Goal: Obtain resource: Download file/media

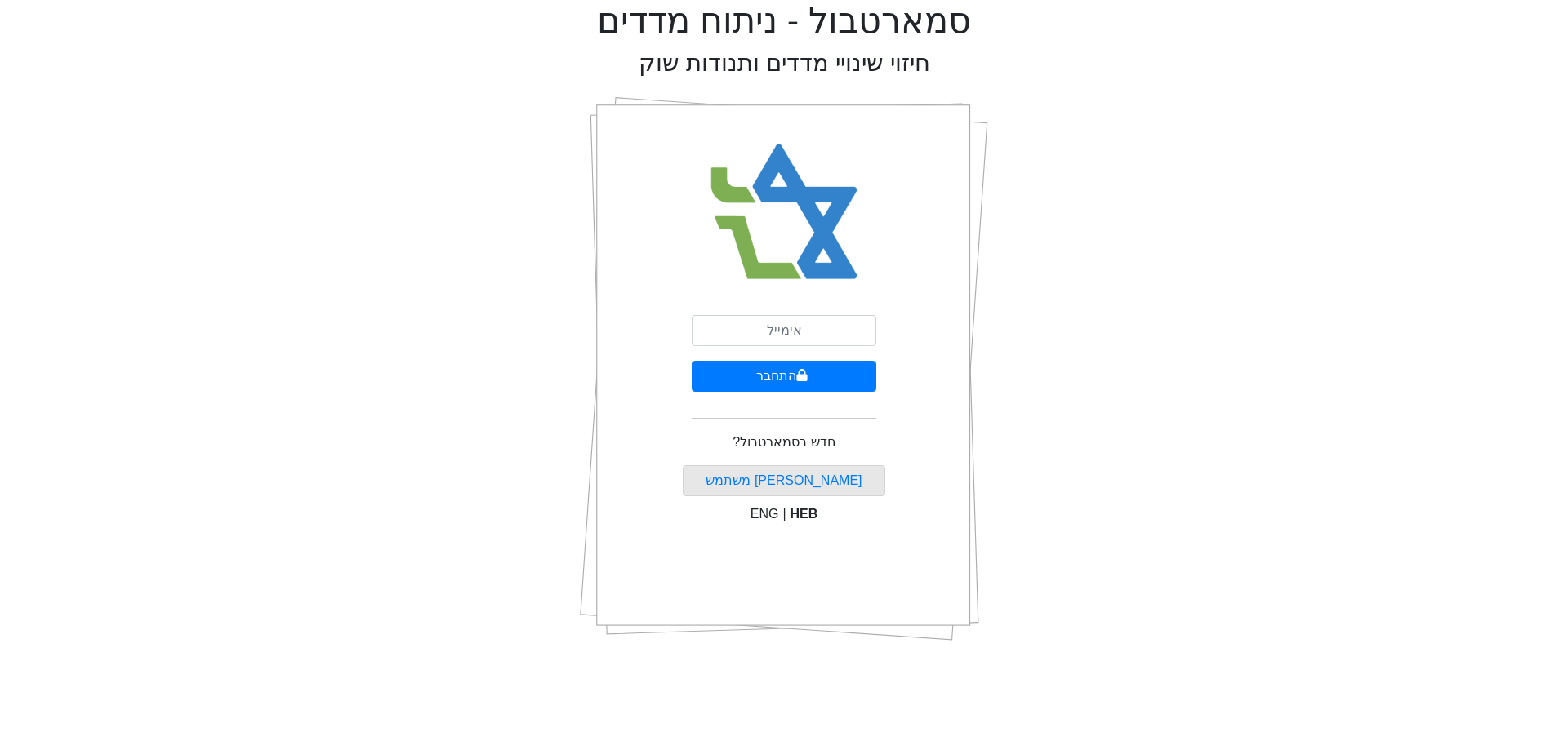
type input "[EMAIL_ADDRESS][DOMAIN_NAME]"
click at [805, 384] on button "התחבר" at bounding box center [783, 376] width 185 height 31
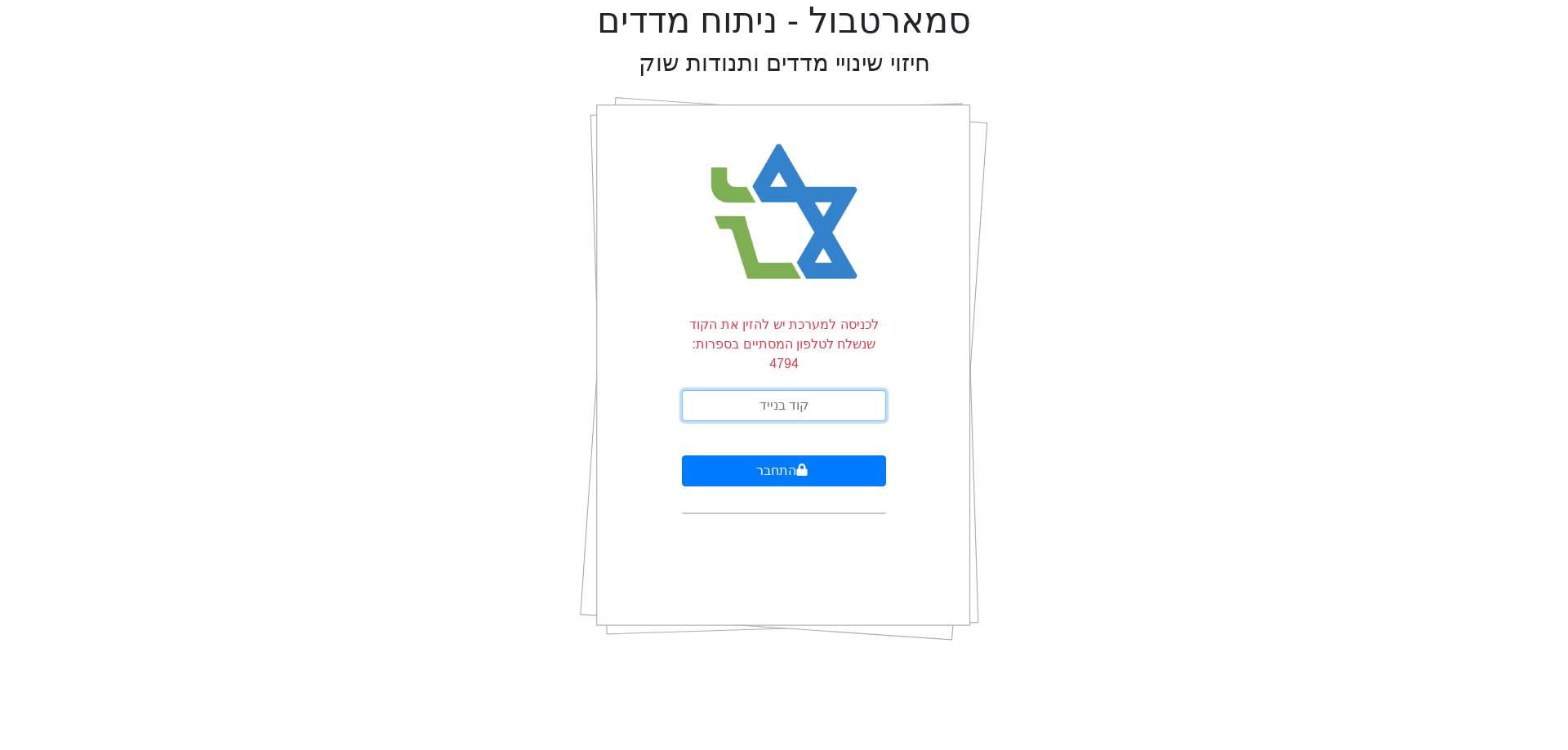
click at [731, 395] on input "text" at bounding box center [783, 406] width 204 height 31
type input "689234"
click at [772, 463] on button "התחבר" at bounding box center [783, 471] width 204 height 31
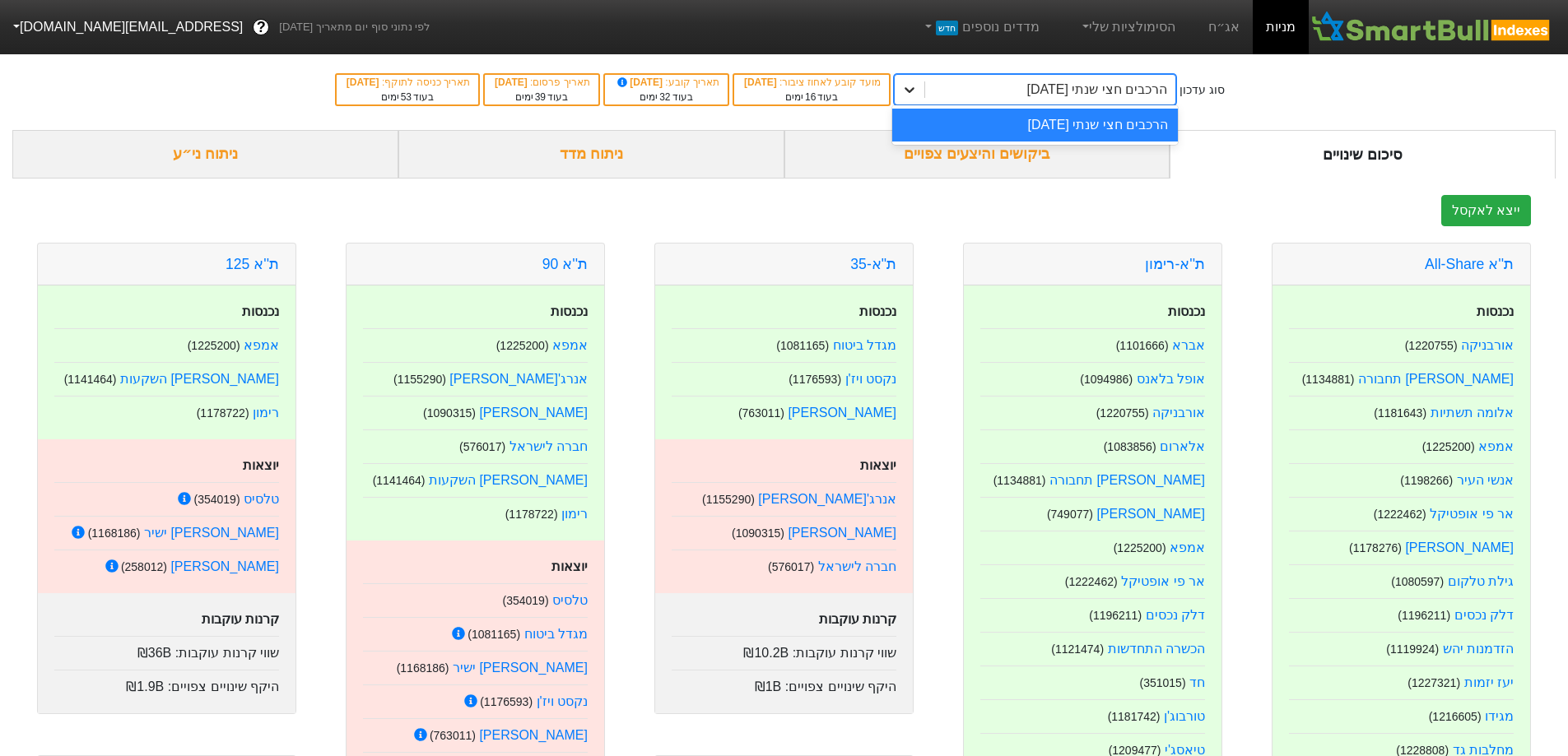
click at [915, 90] on icon at bounding box center [910, 91] width 10 height 6
click at [1214, 28] on link "אג״ח" at bounding box center [1224, 27] width 57 height 55
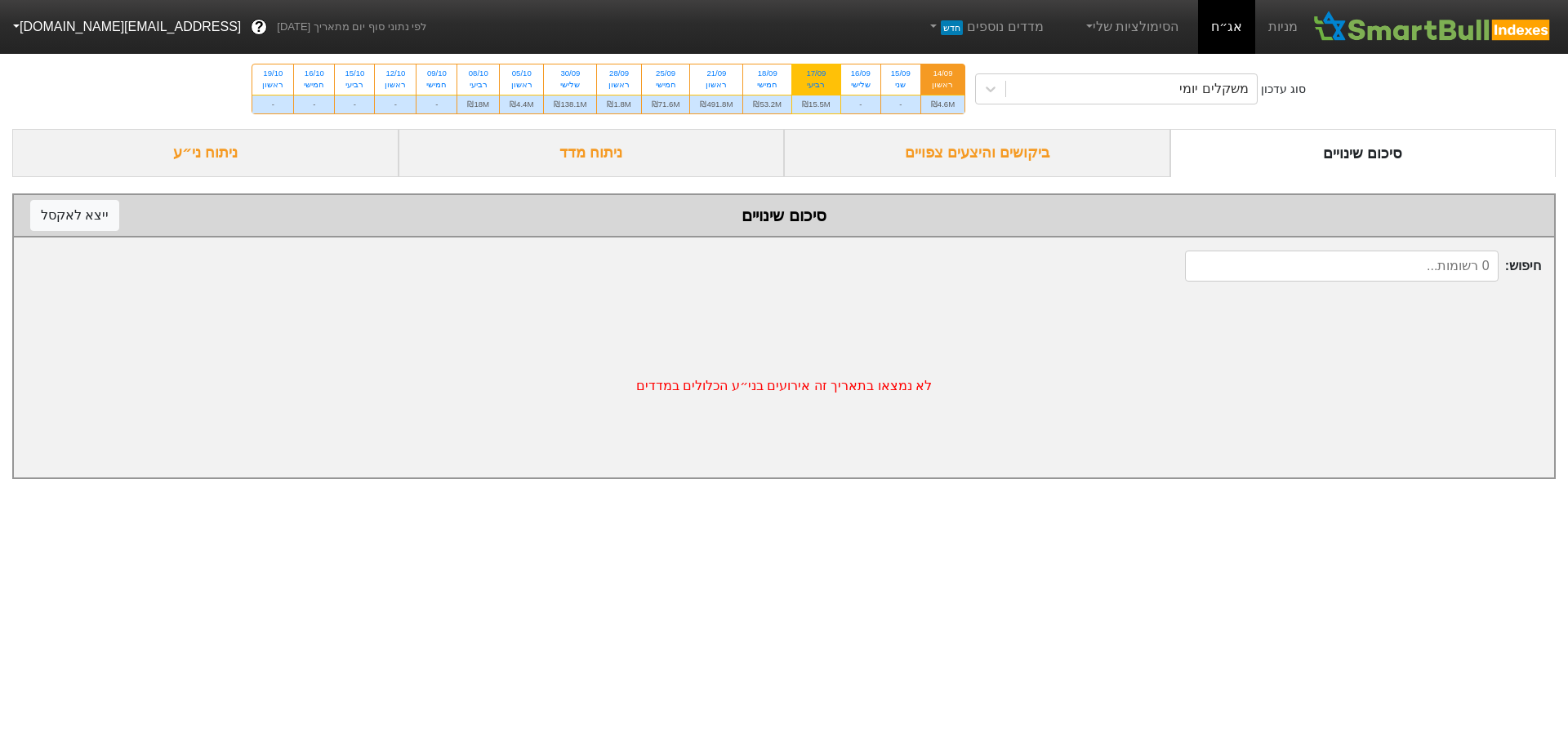
click at [816, 78] on div "17/09" at bounding box center [816, 73] width 29 height 12
click at [816, 75] on input "17/09 רביעי ₪15.5M" at bounding box center [810, 70] width 11 height 11
radio input "true"
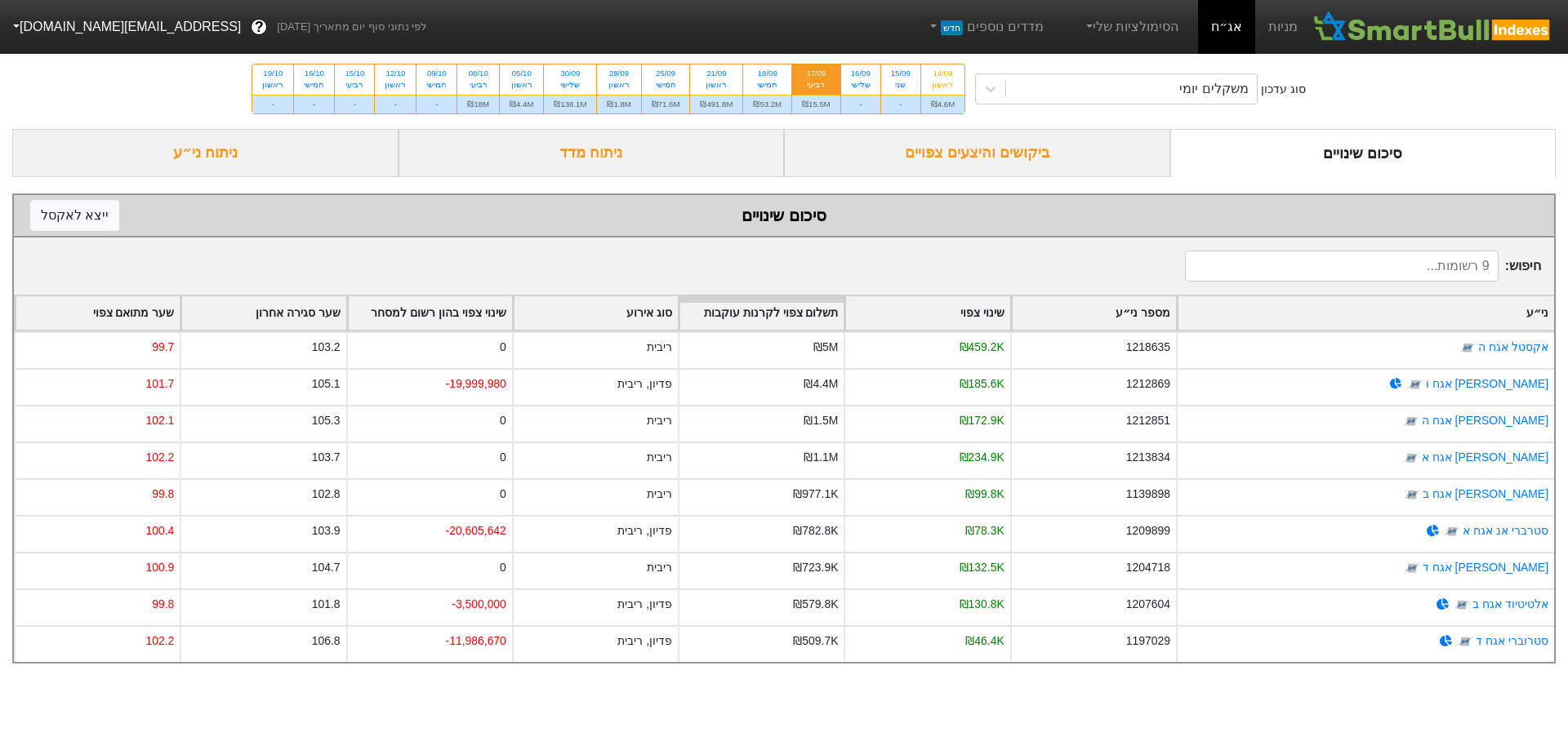
click at [986, 145] on div "ביקושים והיצעים צפויים" at bounding box center [977, 153] width 387 height 48
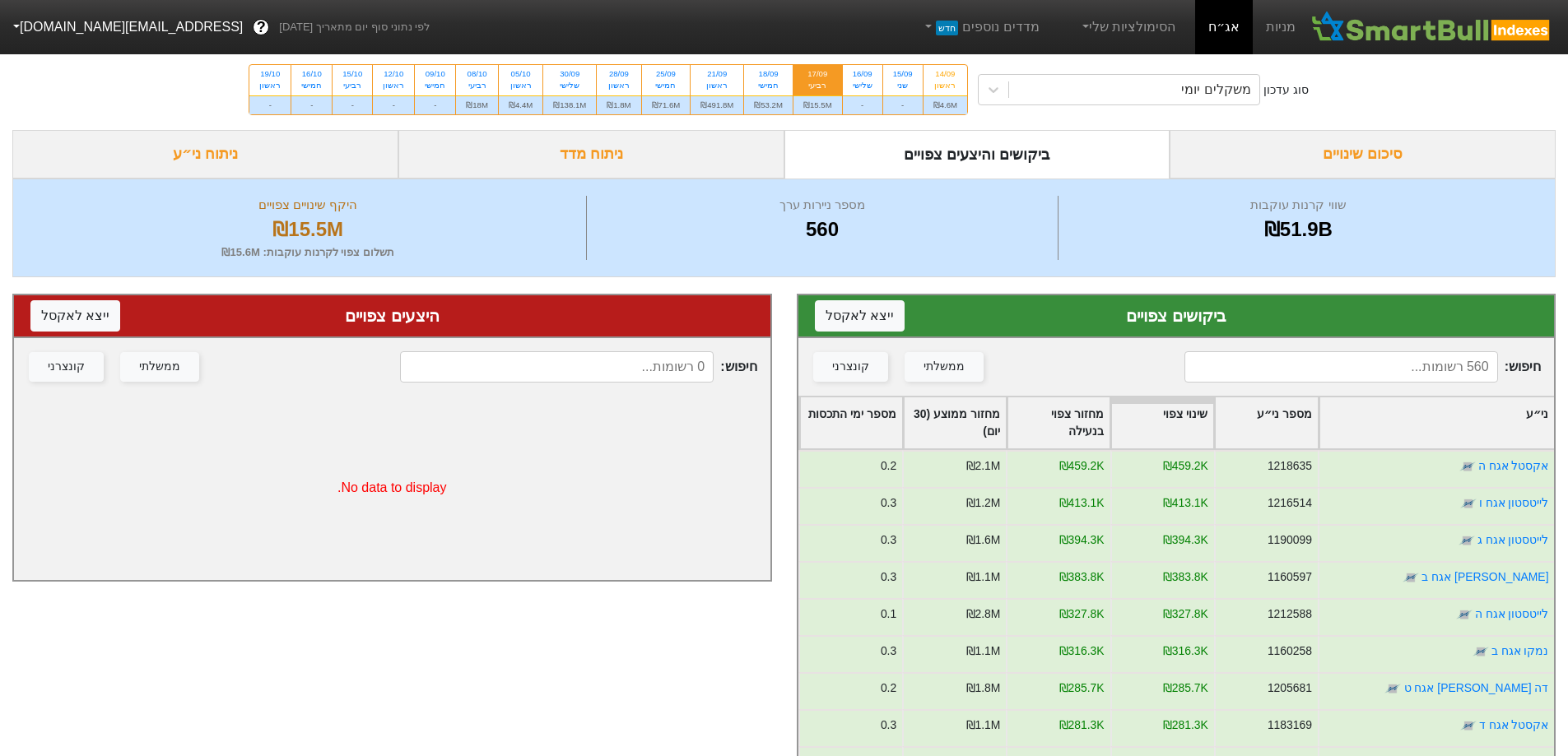
click at [808, 86] on div "רביעי" at bounding box center [818, 86] width 29 height 12
click at [808, 76] on input "17/09 רביעי ₪15.5M" at bounding box center [812, 70] width 11 height 11
click at [860, 319] on button "ייצא ל אקסל" at bounding box center [860, 316] width 90 height 31
click at [768, 78] on div "18/09" at bounding box center [769, 74] width 29 height 12
click at [768, 76] on input "18/09 חמישי ₪53.2M" at bounding box center [763, 70] width 11 height 11
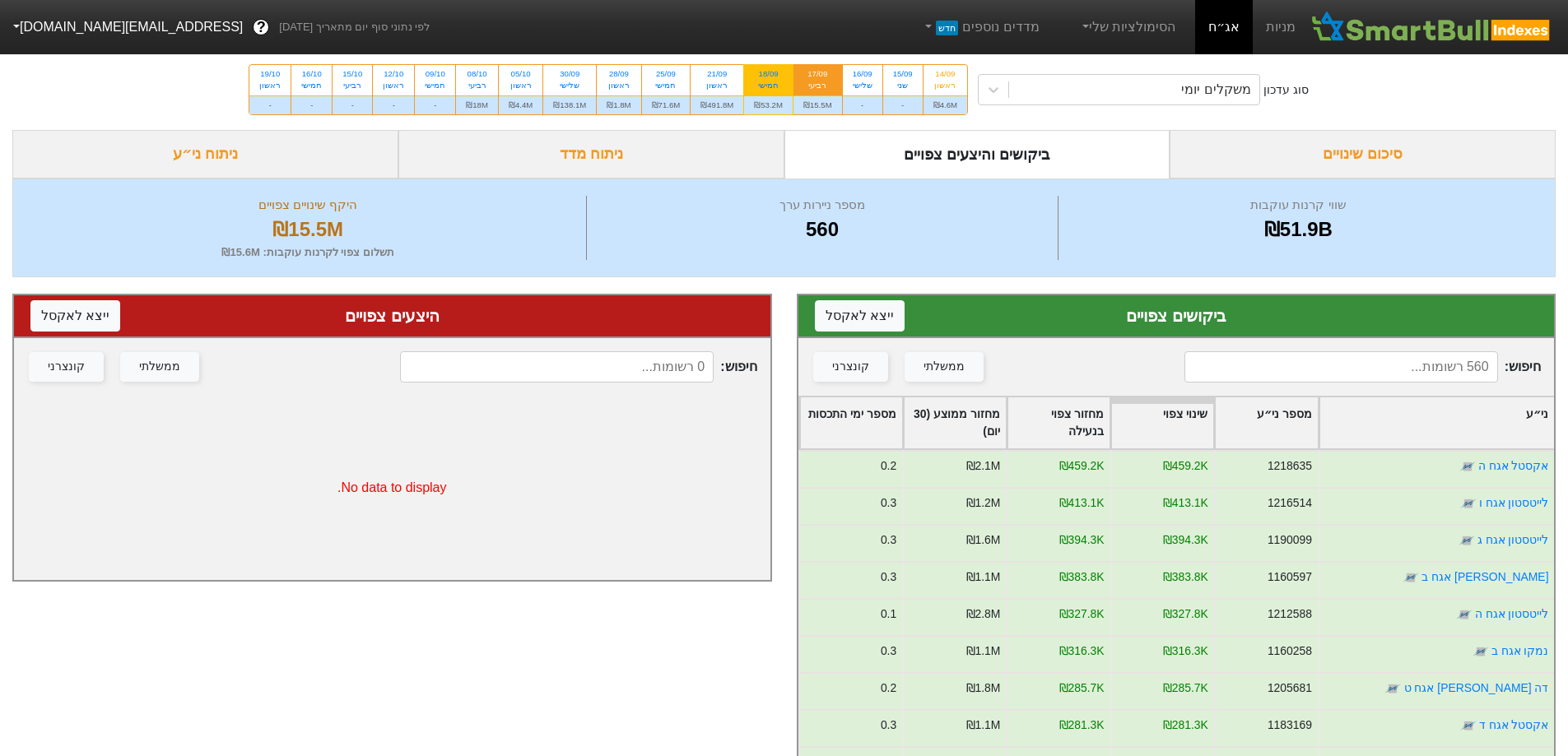
radio input "true"
click at [876, 318] on button "ייצא ל אקסל" at bounding box center [860, 316] width 90 height 31
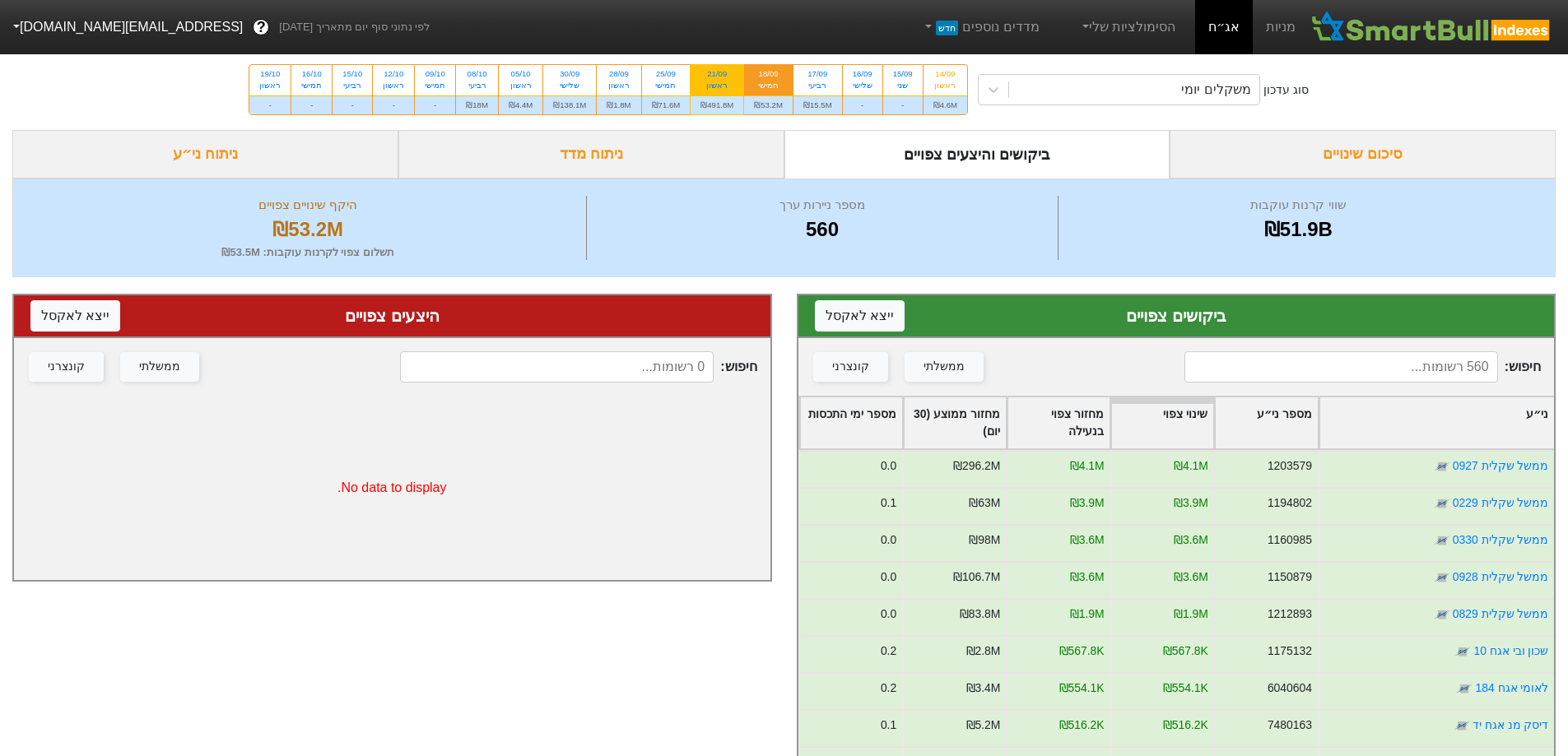
click at [715, 77] on div "21/09" at bounding box center [717, 74] width 33 height 12
click at [715, 76] on input "21/09 ראשון ₪491.8M" at bounding box center [711, 70] width 11 height 11
radio input "true"
click at [867, 322] on button "ייצא ל אקסל" at bounding box center [860, 316] width 90 height 31
click at [657, 71] on div "25/09" at bounding box center [667, 74] width 29 height 12
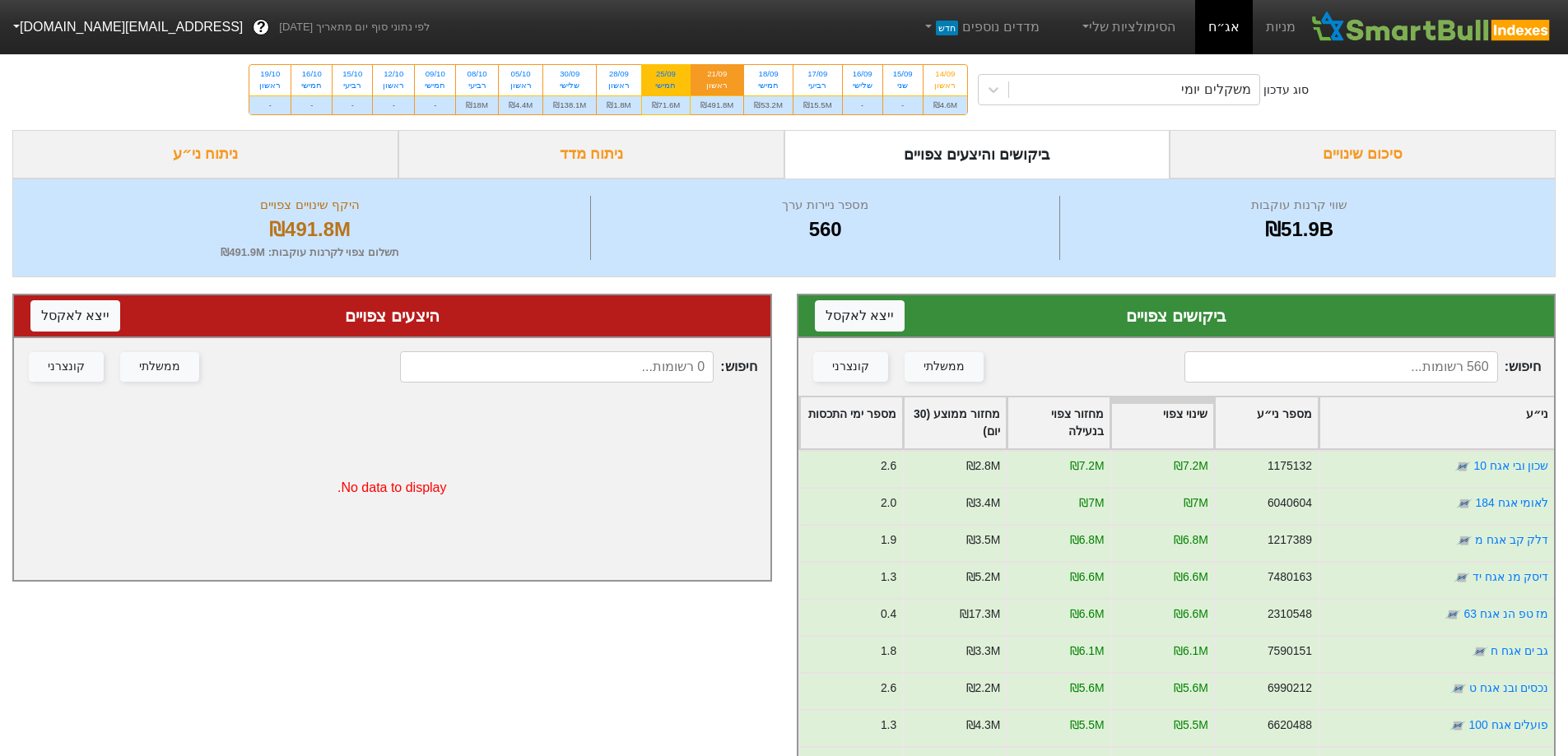
click at [657, 71] on input "25/09 חמישי ₪71.6M" at bounding box center [660, 70] width 11 height 11
radio input "true"
click at [877, 313] on button "ייצא ל אקסל" at bounding box center [860, 316] width 90 height 31
click at [567, 78] on div "30/09" at bounding box center [570, 74] width 33 height 12
click at [567, 76] on input "30/09 שלישי ₪138.1M" at bounding box center [564, 70] width 11 height 11
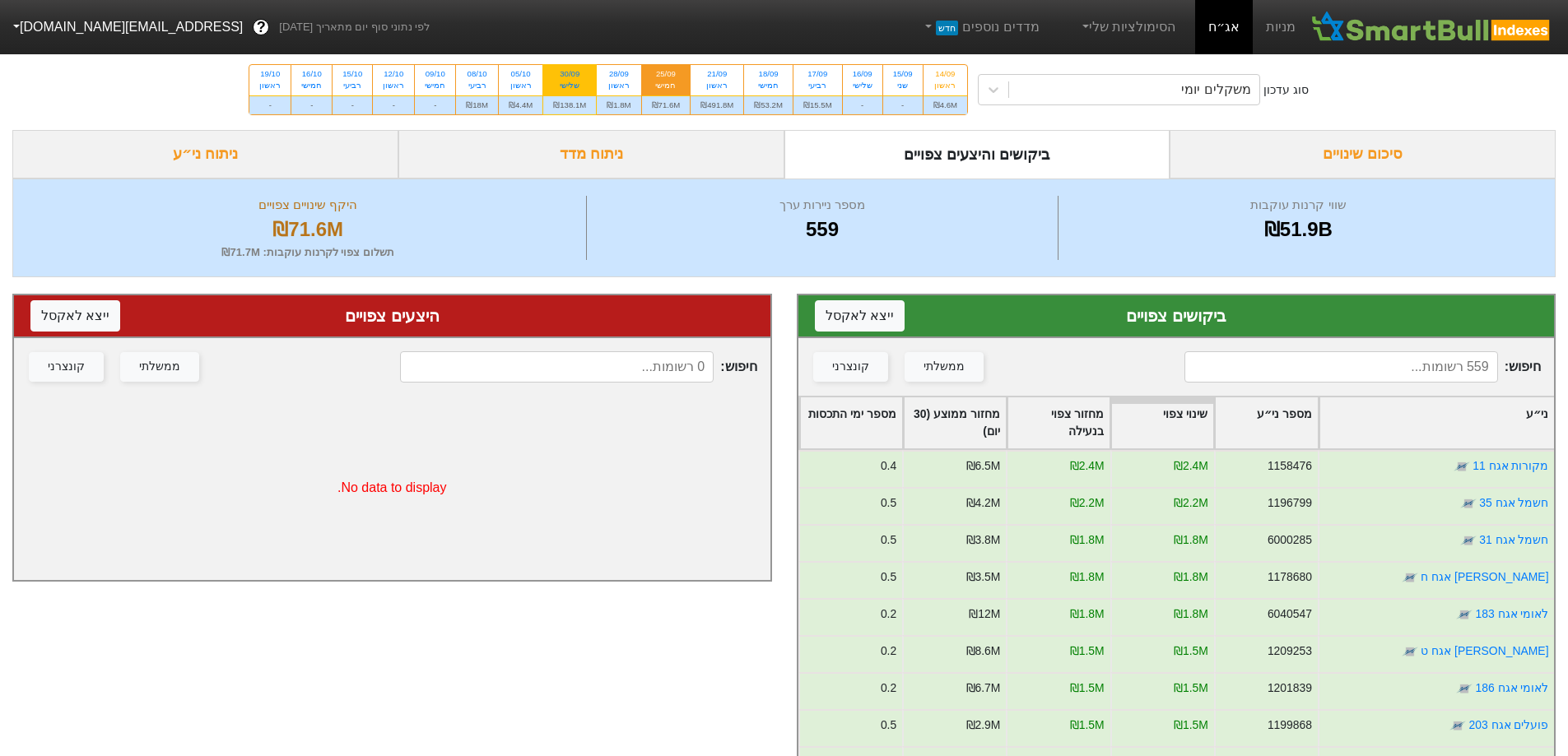
radio input "true"
click at [872, 319] on button "ייצא ל אקסל" at bounding box center [860, 316] width 90 height 31
